Goal: Transaction & Acquisition: Book appointment/travel/reservation

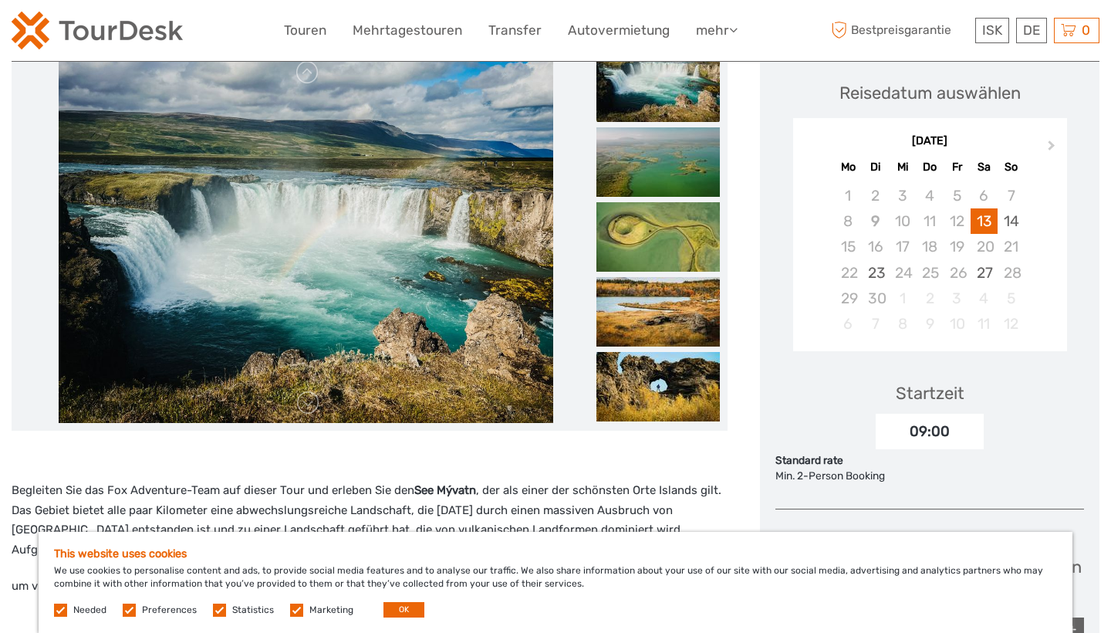
scroll to position [246, 0]
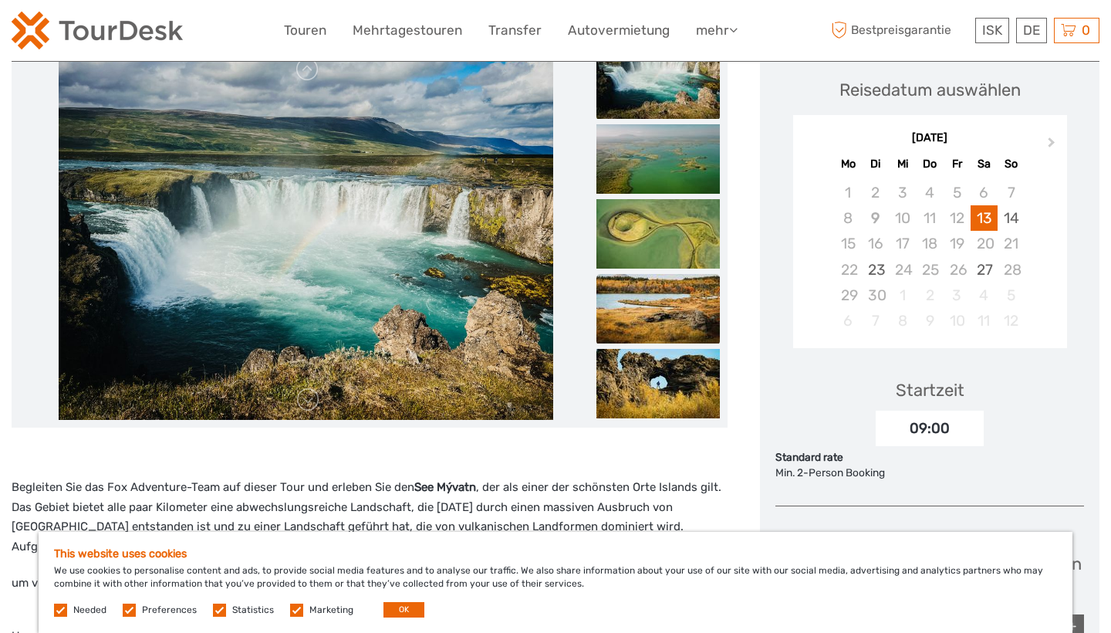
click at [646, 313] on img at bounding box center [657, 308] width 123 height 69
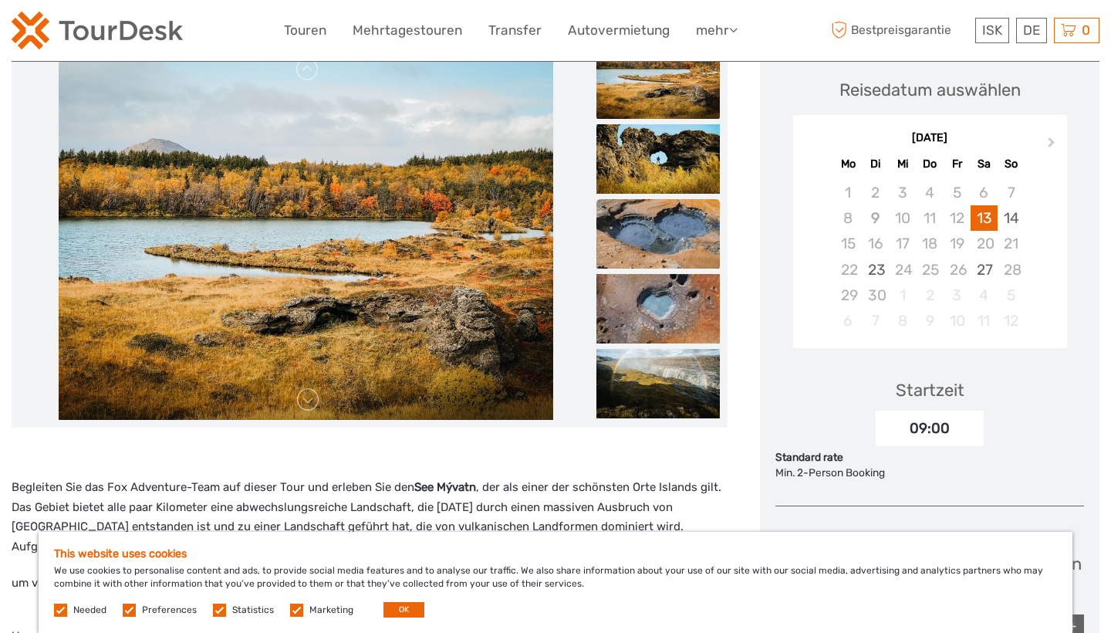
click at [655, 238] on img at bounding box center [657, 233] width 123 height 69
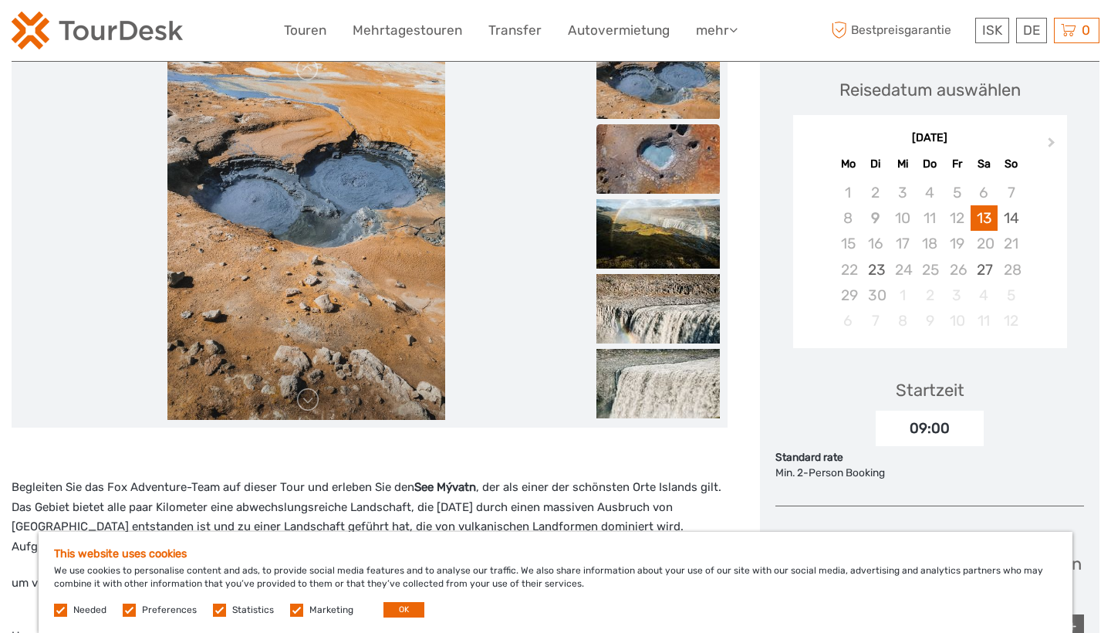
click at [659, 172] on img at bounding box center [657, 158] width 123 height 69
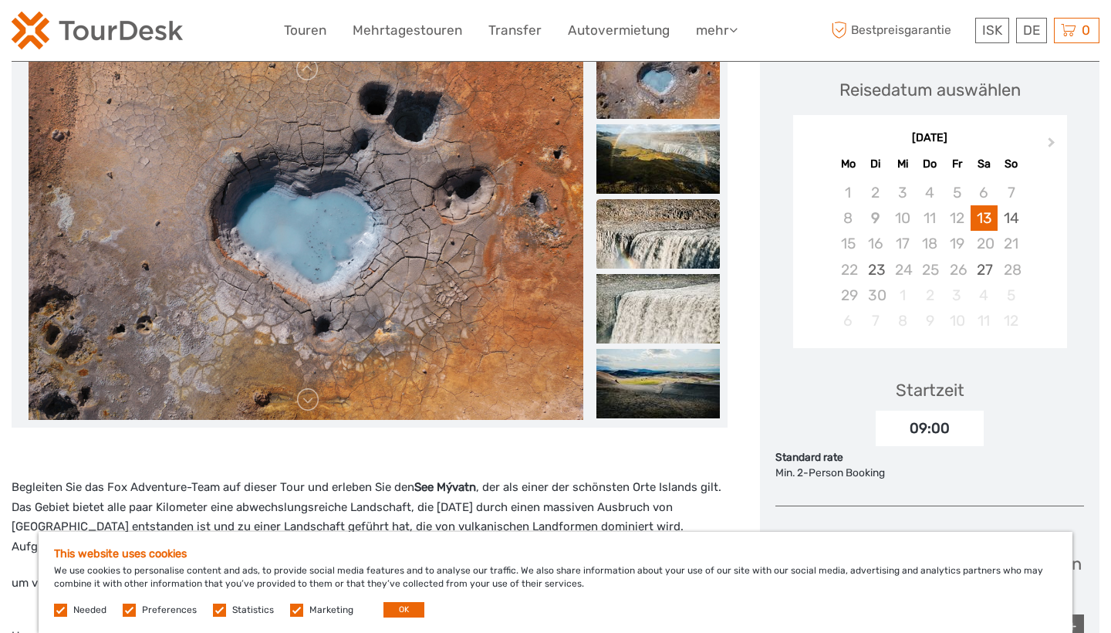
click at [661, 200] on img at bounding box center [657, 233] width 123 height 69
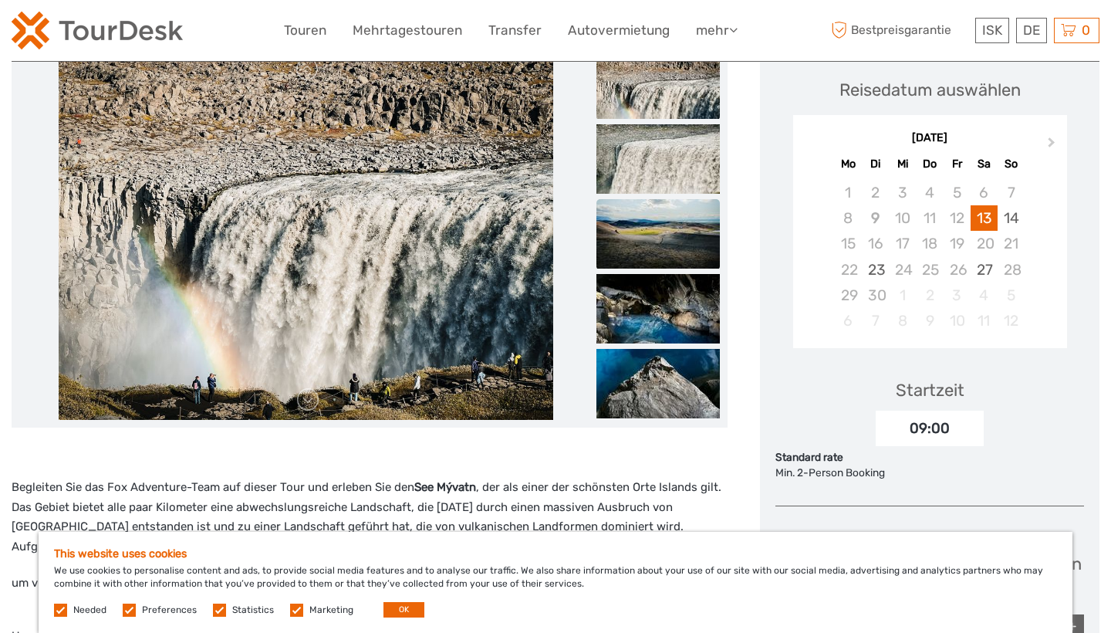
click at [662, 211] on img at bounding box center [657, 233] width 123 height 69
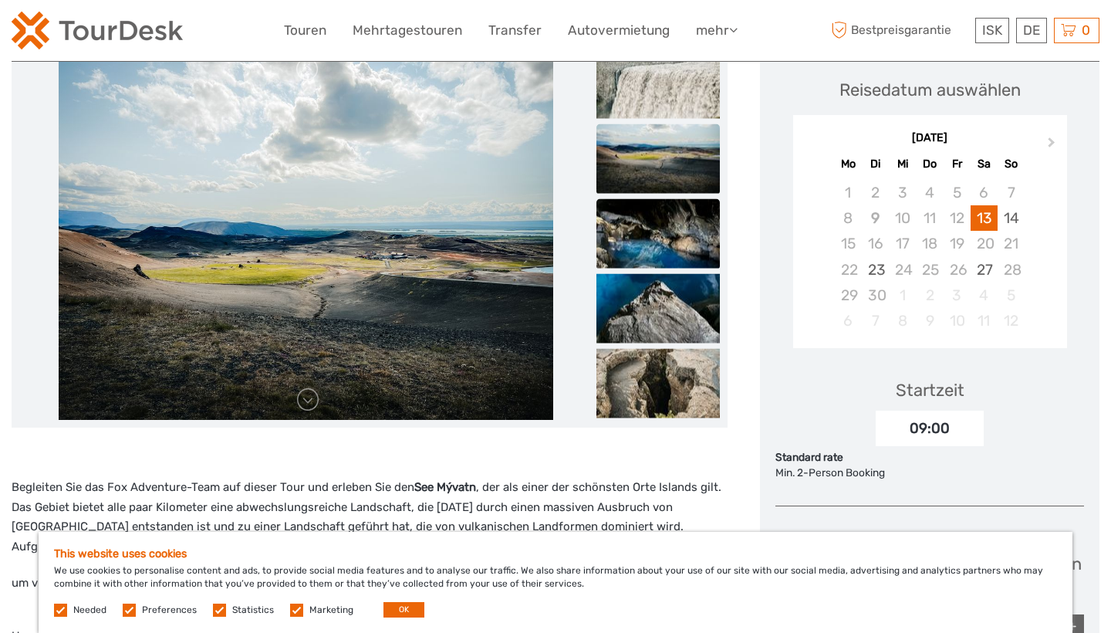
click at [661, 225] on img at bounding box center [657, 232] width 123 height 69
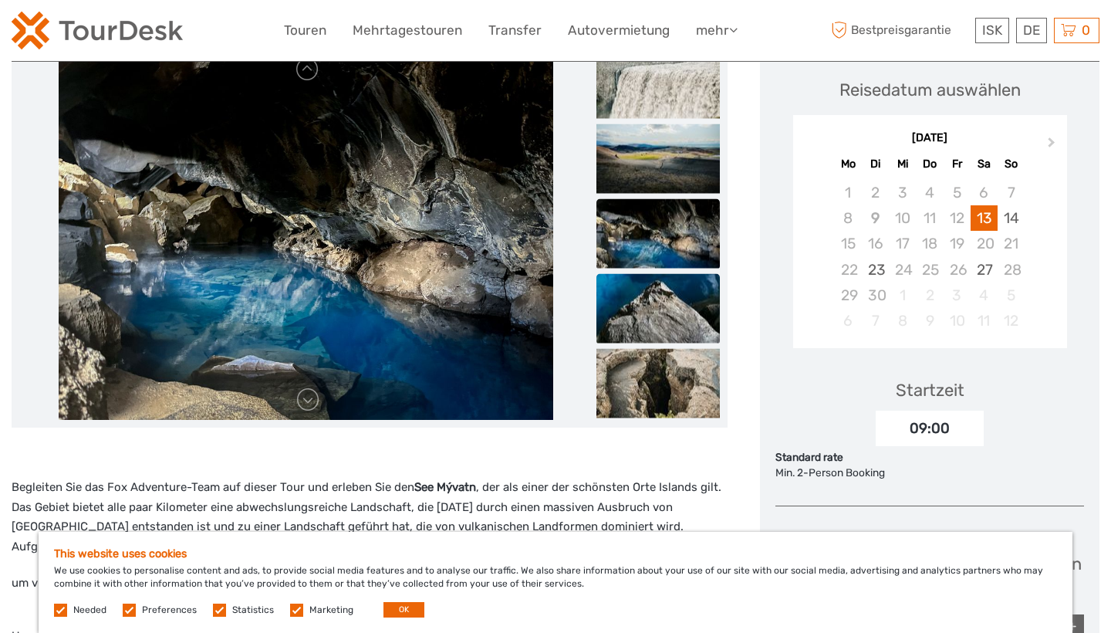
click at [659, 273] on img at bounding box center [657, 307] width 123 height 69
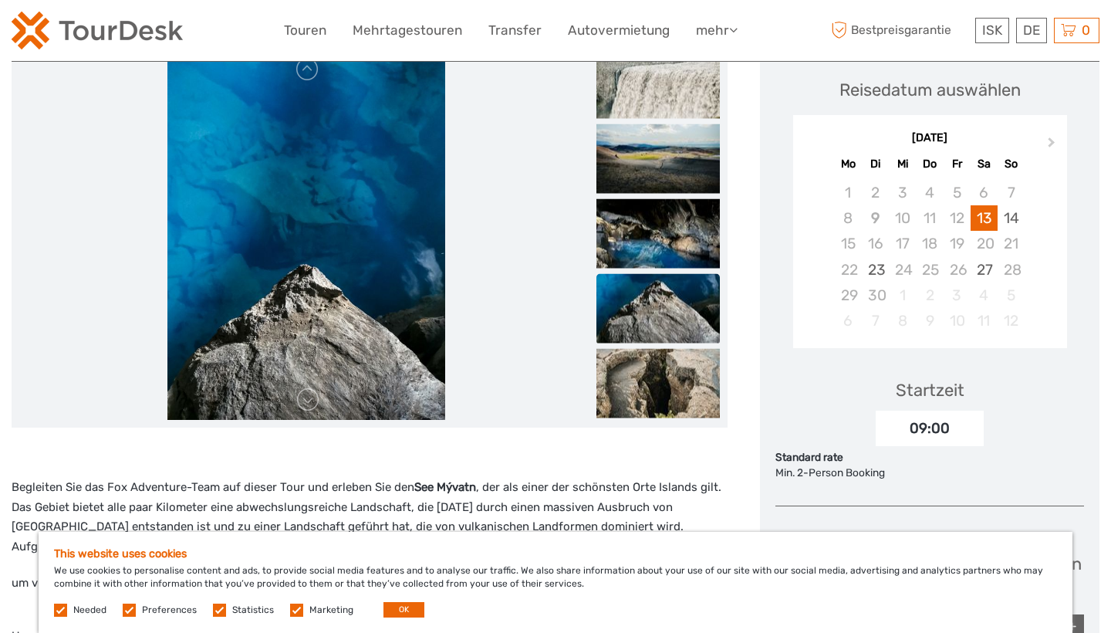
click at [661, 311] on img at bounding box center [657, 307] width 123 height 69
click at [661, 353] on img at bounding box center [657, 382] width 123 height 69
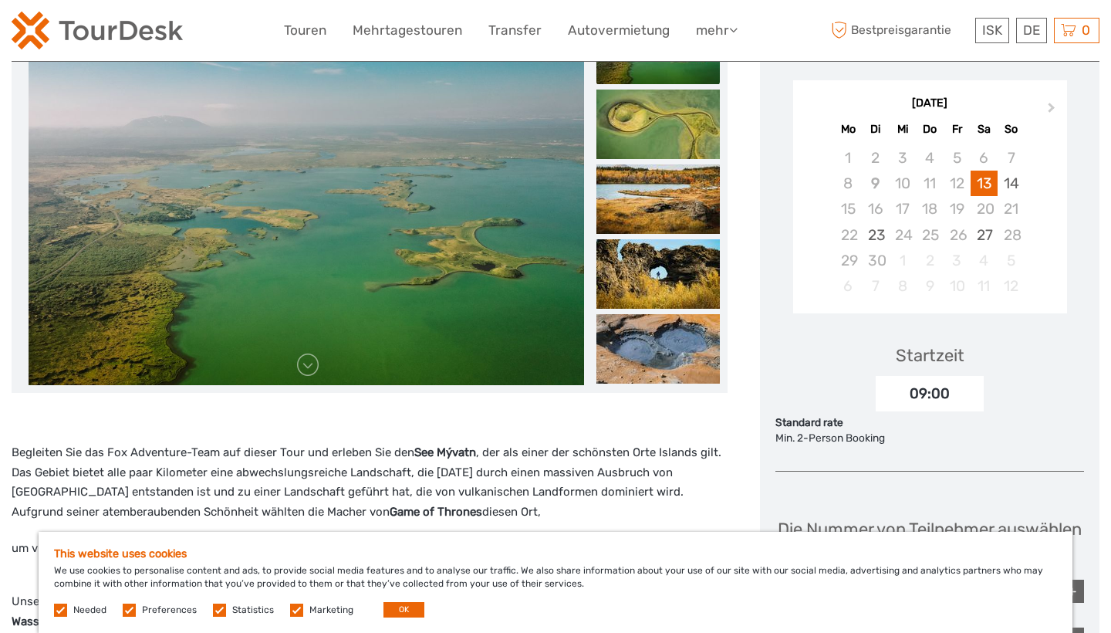
scroll to position [292, 0]
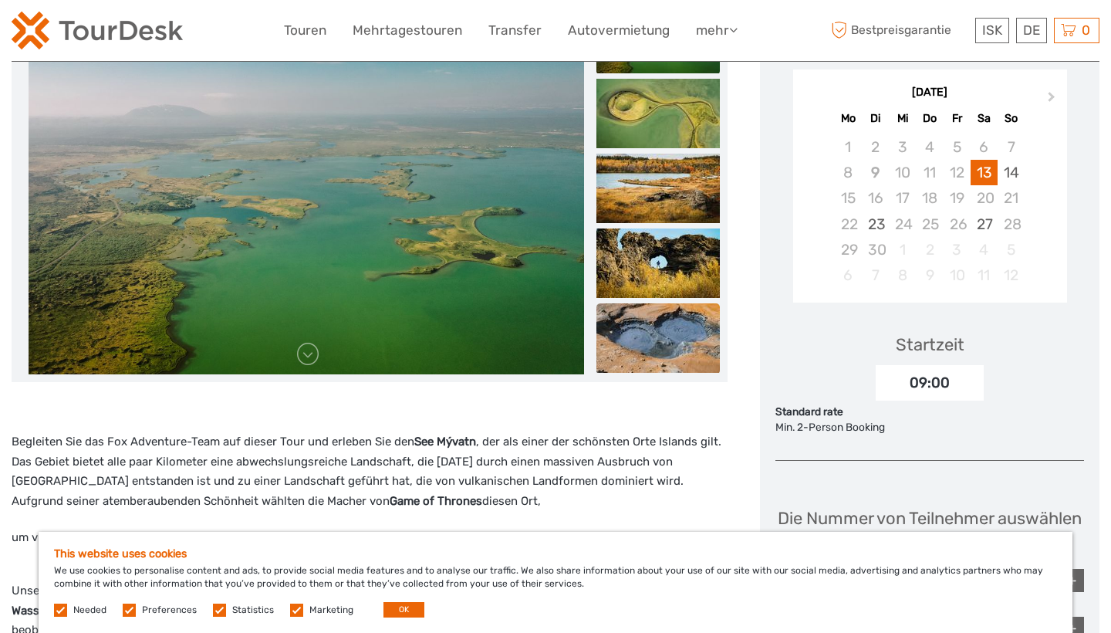
click at [671, 323] on img at bounding box center [657, 337] width 123 height 69
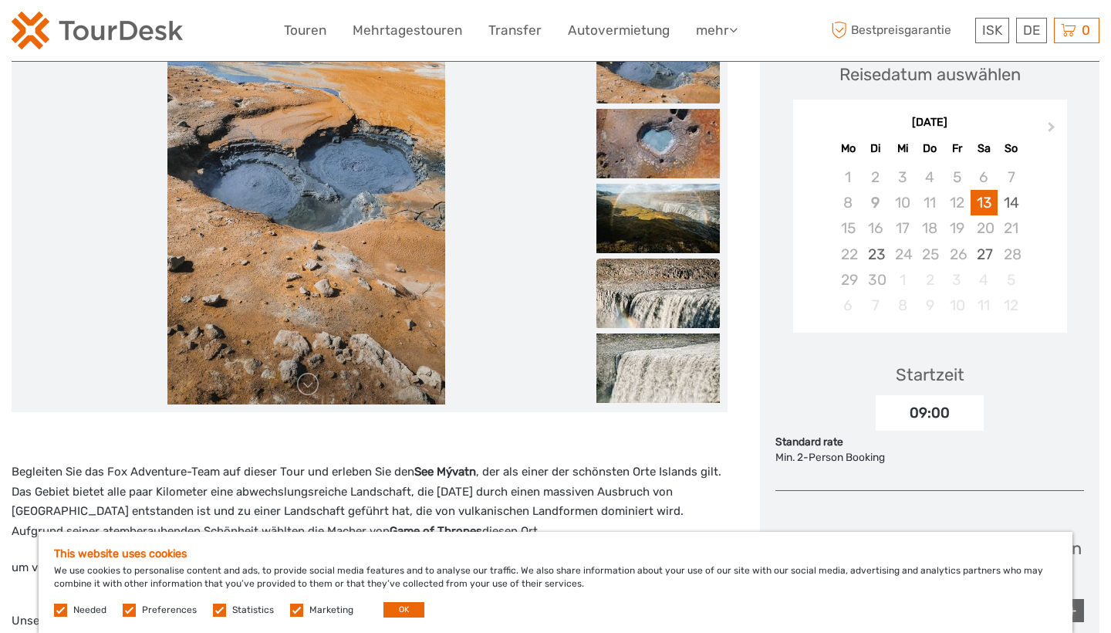
scroll to position [213, 0]
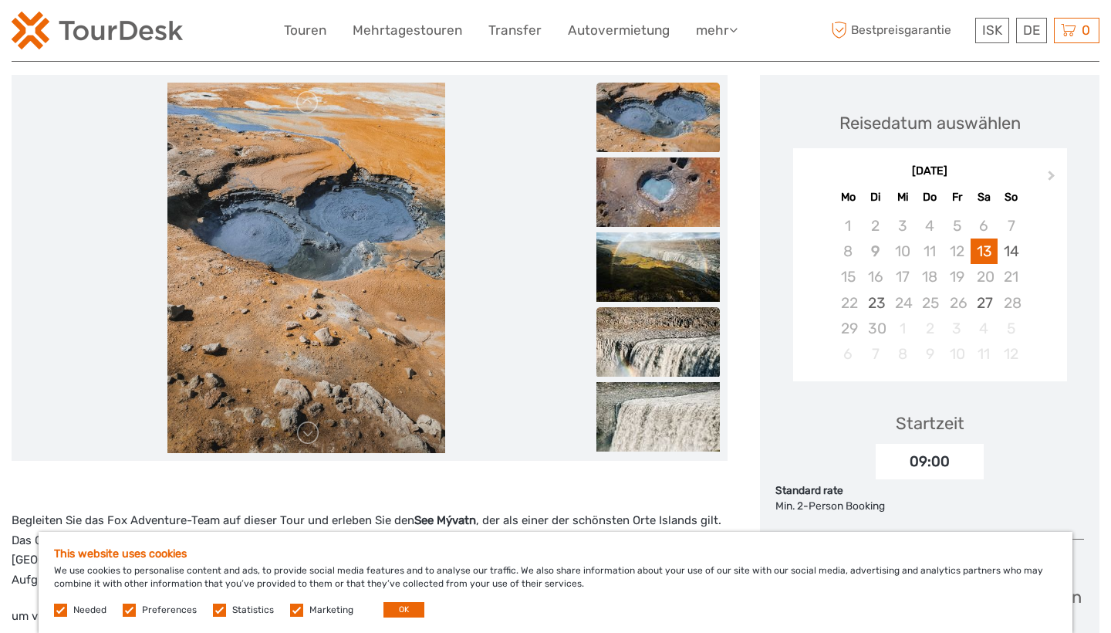
click at [648, 366] on img at bounding box center [657, 341] width 123 height 69
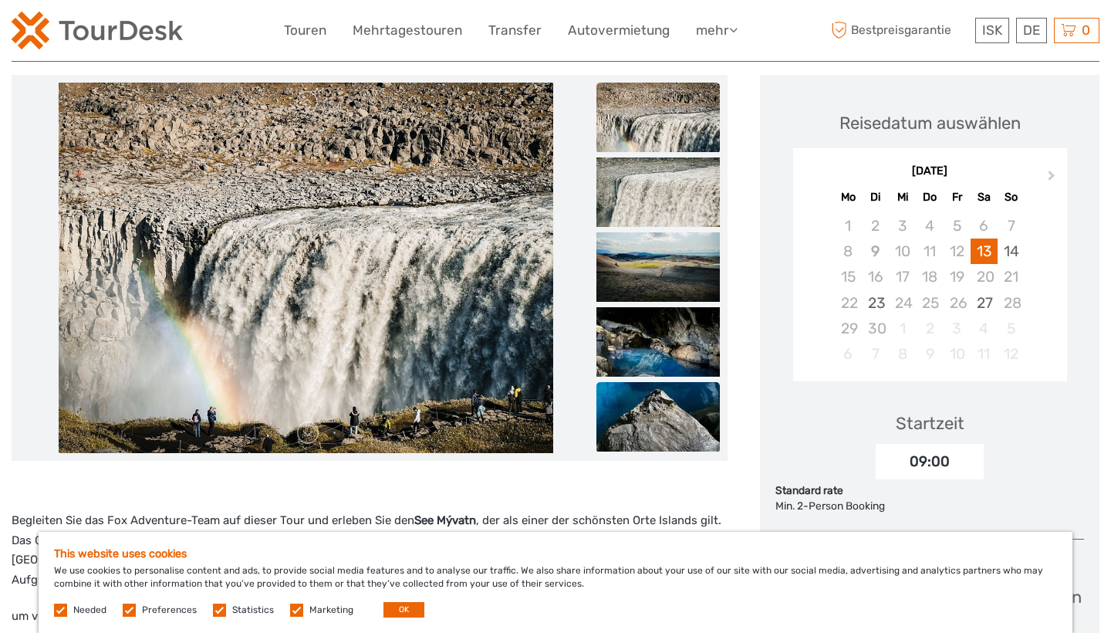
click at [648, 384] on img at bounding box center [657, 416] width 123 height 69
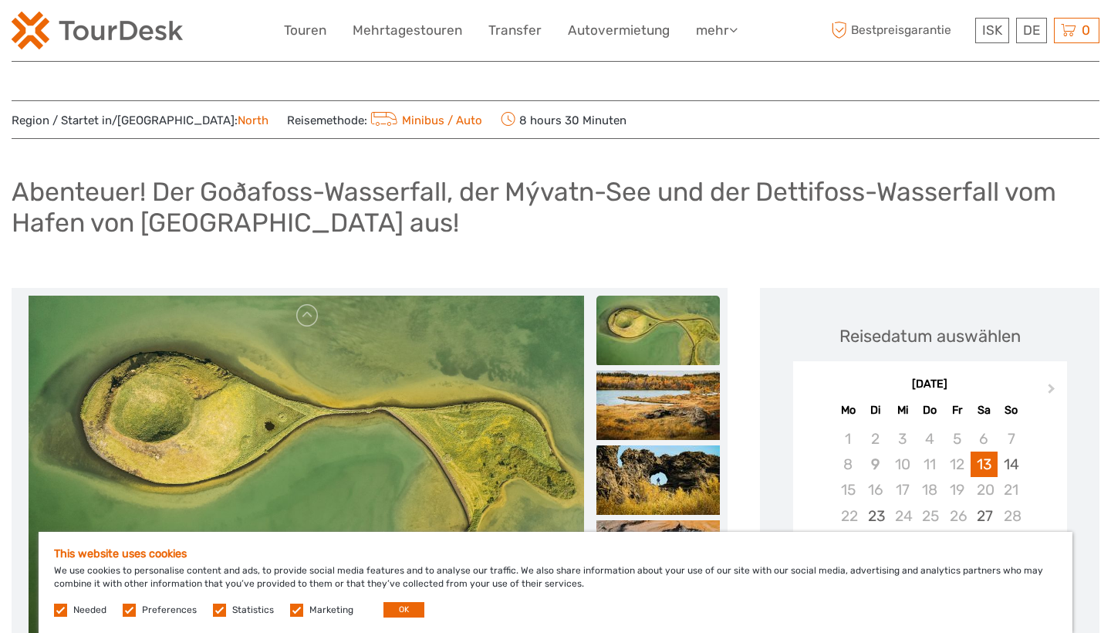
scroll to position [0, 0]
